Goal: Transaction & Acquisition: Purchase product/service

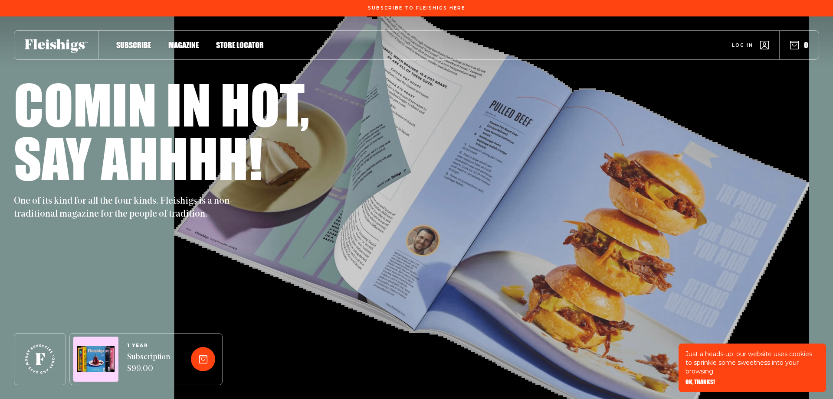
click at [175, 41] on span "Magazine" at bounding box center [183, 36] width 30 height 10
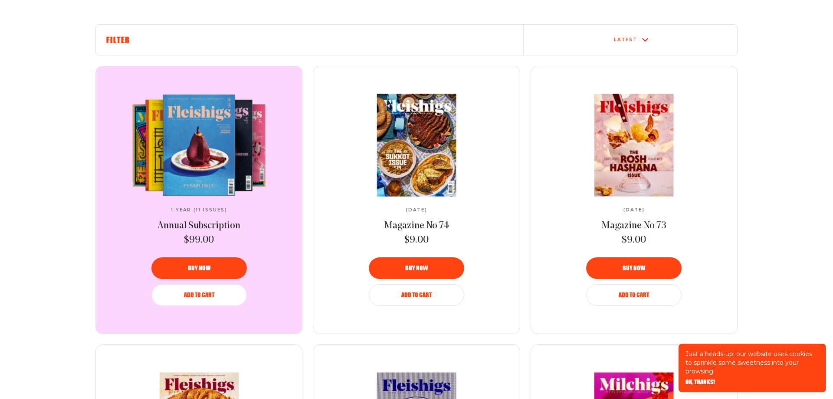
scroll to position [310, 0]
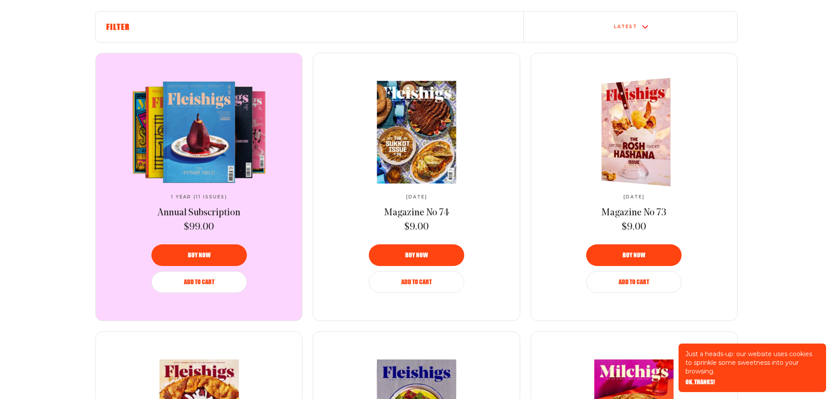
click at [630, 118] on img at bounding box center [640, 132] width 127 height 115
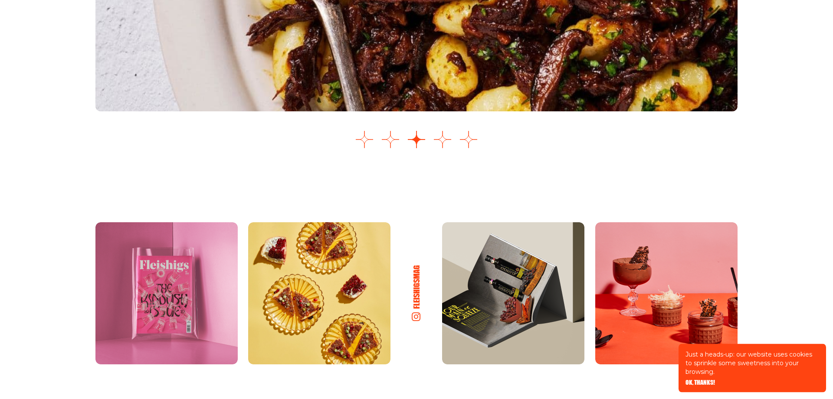
scroll to position [1372, 0]
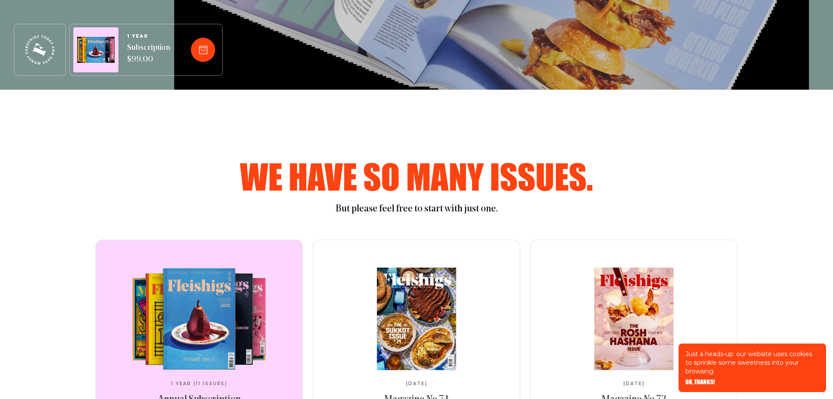
scroll to position [531, 0]
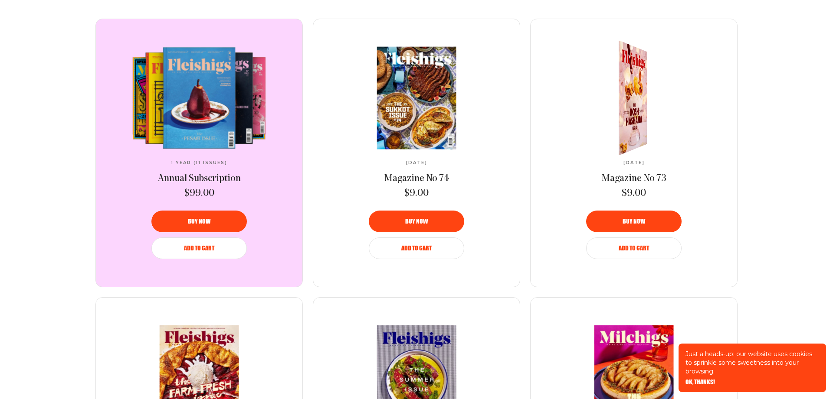
click at [667, 218] on button "Buy now" at bounding box center [633, 222] width 95 height 22
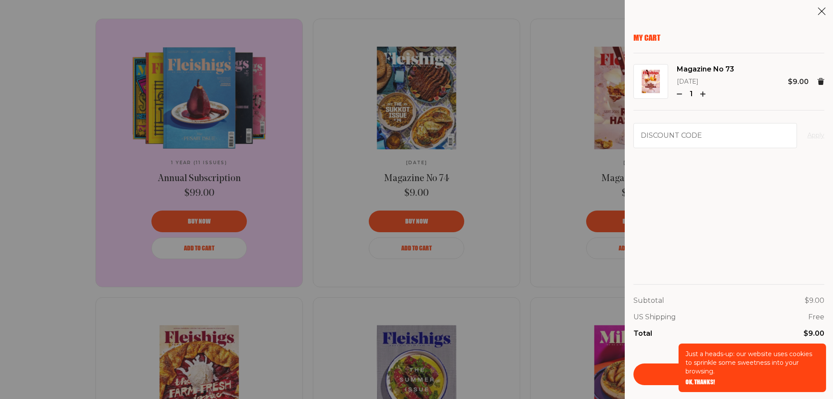
click at [550, 180] on div "My Cart Magazine No 73 [DATE] 1 $9.00 Discount code Apply Subtotal $9.00 US Shi…" at bounding box center [416, 199] width 833 height 399
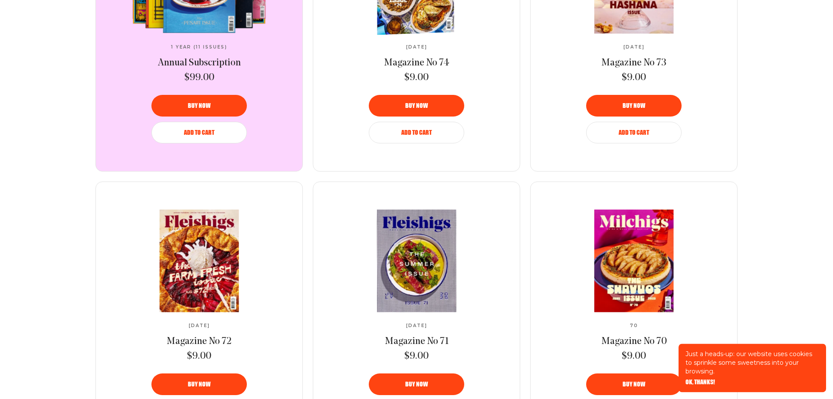
scroll to position [708, 0]
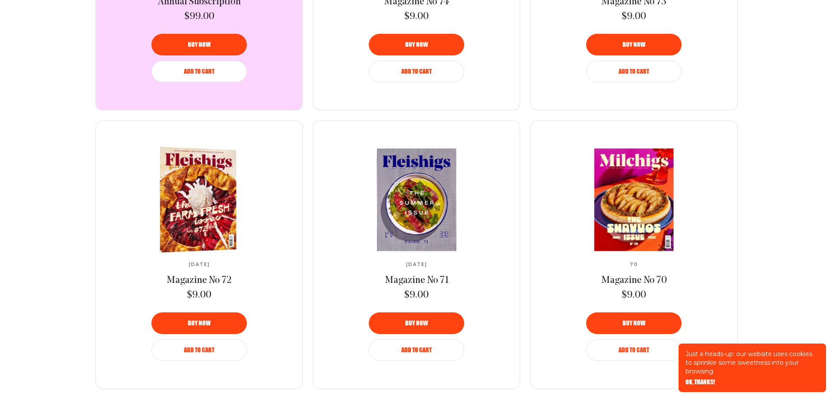
click at [220, 203] on img at bounding box center [195, 199] width 140 height 109
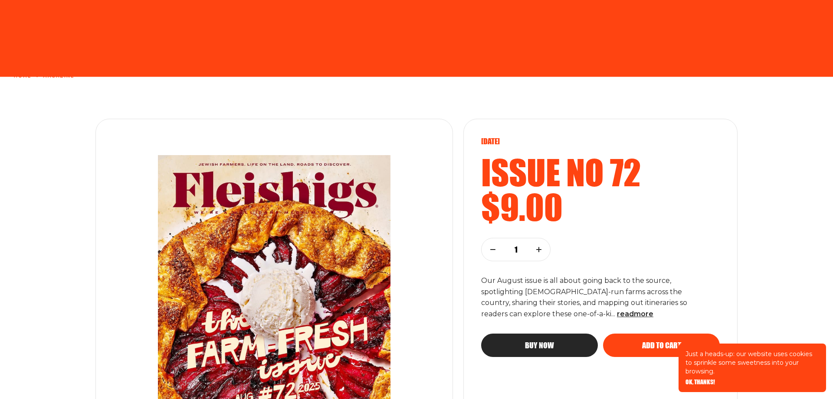
scroll to position [133, 0]
